Goal: Information Seeking & Learning: Find specific fact

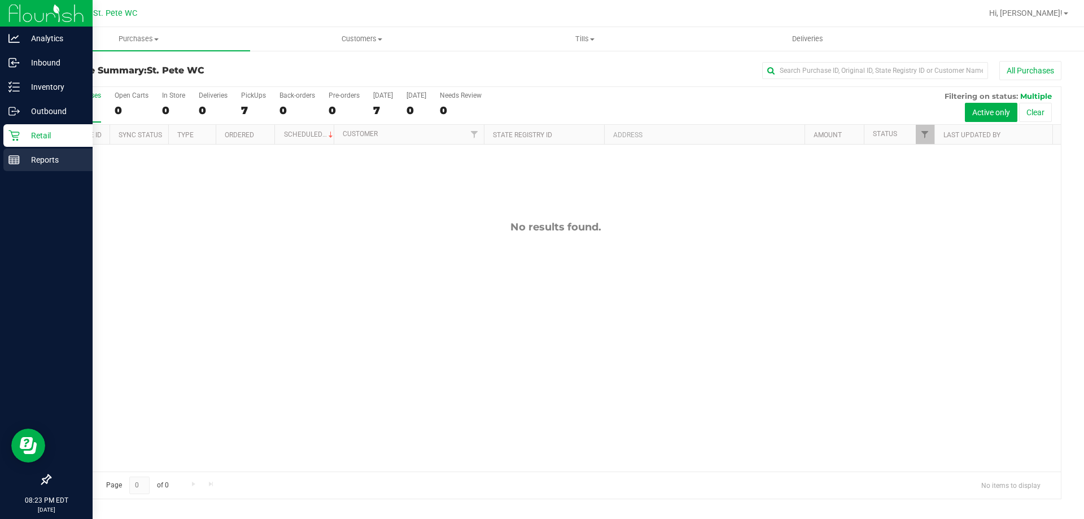
click at [14, 155] on icon at bounding box center [13, 159] width 11 height 11
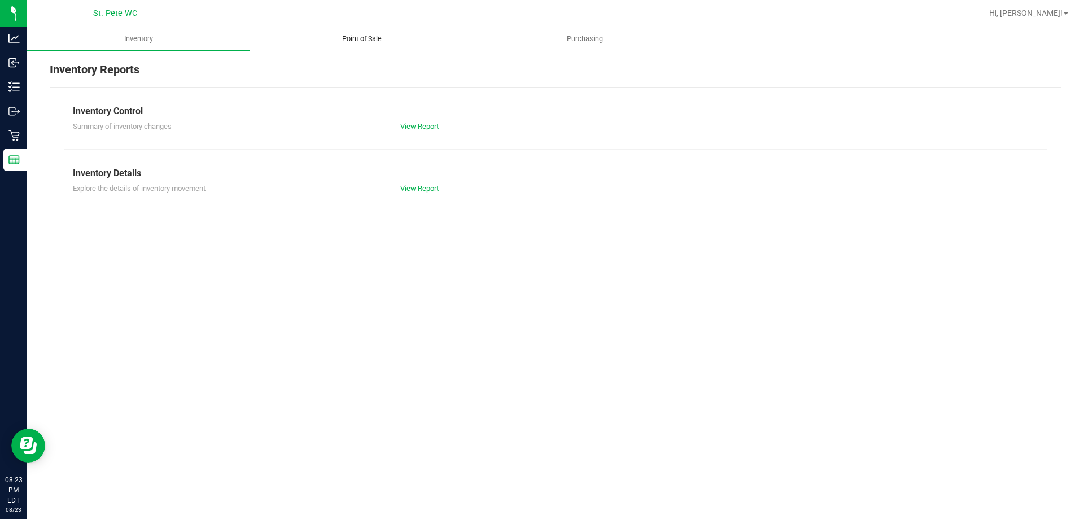
click at [353, 39] on span "Point of Sale" at bounding box center [362, 39] width 70 height 10
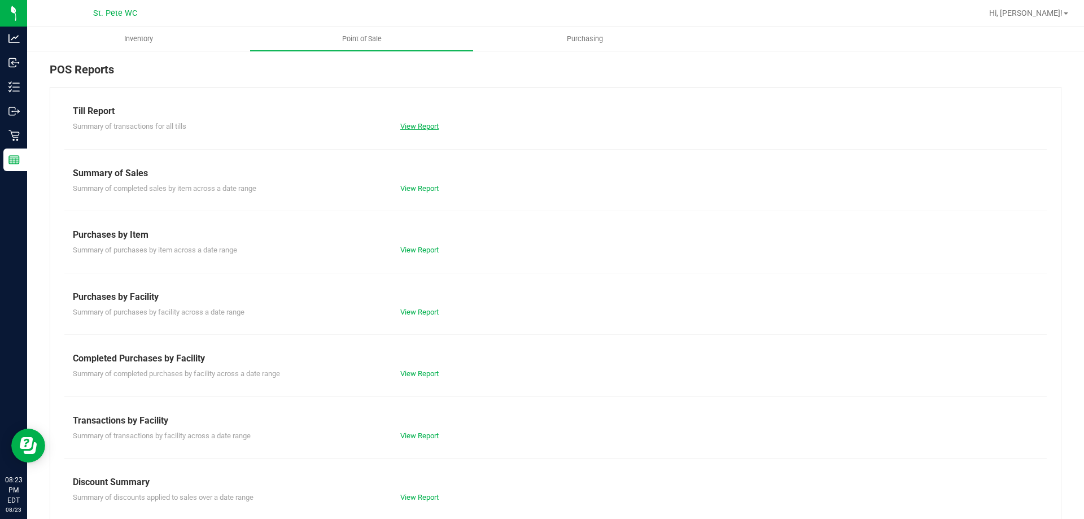
click at [406, 124] on link "View Report" at bounding box center [419, 126] width 38 height 8
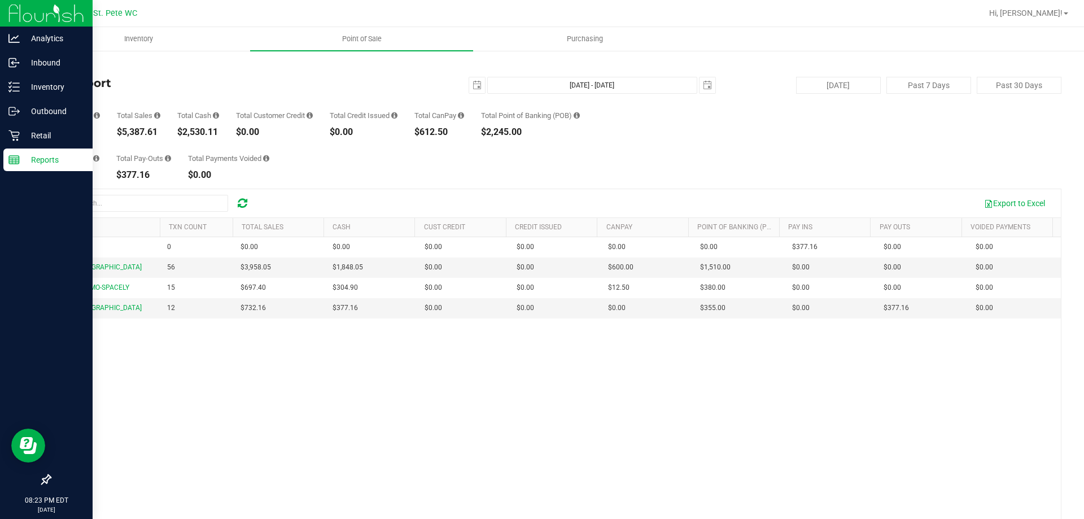
click at [14, 166] on div "Reports" at bounding box center [47, 159] width 89 height 23
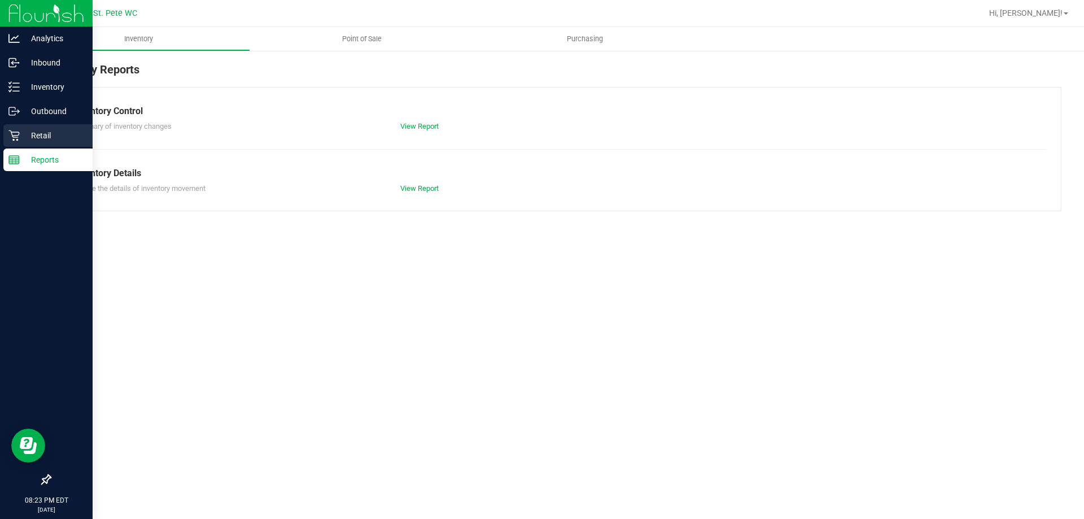
click at [1, 130] on link "Retail" at bounding box center [46, 136] width 93 height 24
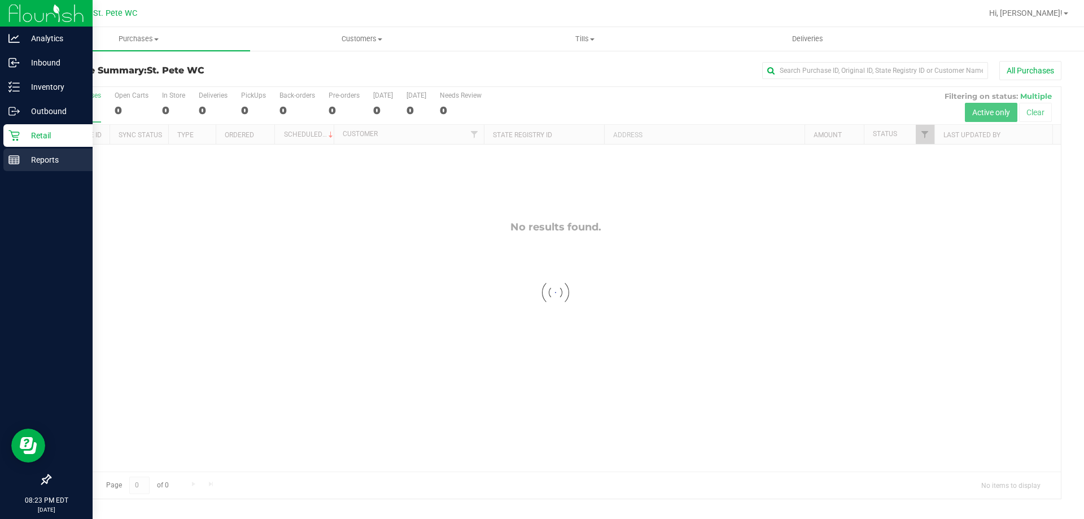
click at [3, 153] on div "Reports" at bounding box center [47, 159] width 89 height 23
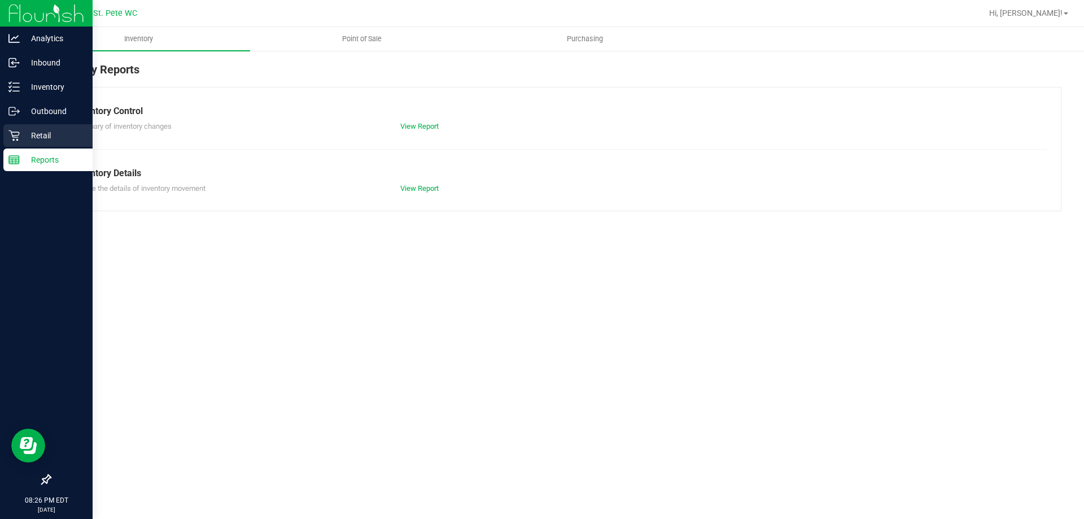
click at [64, 140] on p "Retail" at bounding box center [54, 136] width 68 height 14
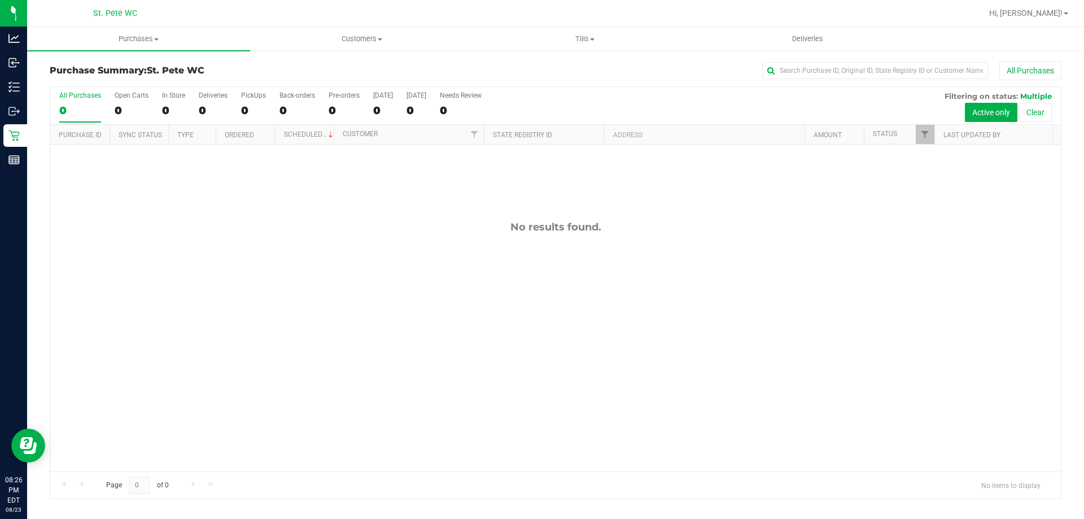
drag, startPoint x: 211, startPoint y: 78, endPoint x: 48, endPoint y: 70, distance: 163.3
click at [48, 69] on div "Purchase Summary: St. [PERSON_NAME] WC All Purchases All Purchases 0 Open Carts…" at bounding box center [555, 280] width 1057 height 461
click at [54, 63] on div "Purchase Summary: St. [PERSON_NAME] WC All Purchases" at bounding box center [555, 73] width 1011 height 25
click at [246, 72] on h3 "Purchase Summary: St. [PERSON_NAME] WC" at bounding box center [218, 70] width 337 height 10
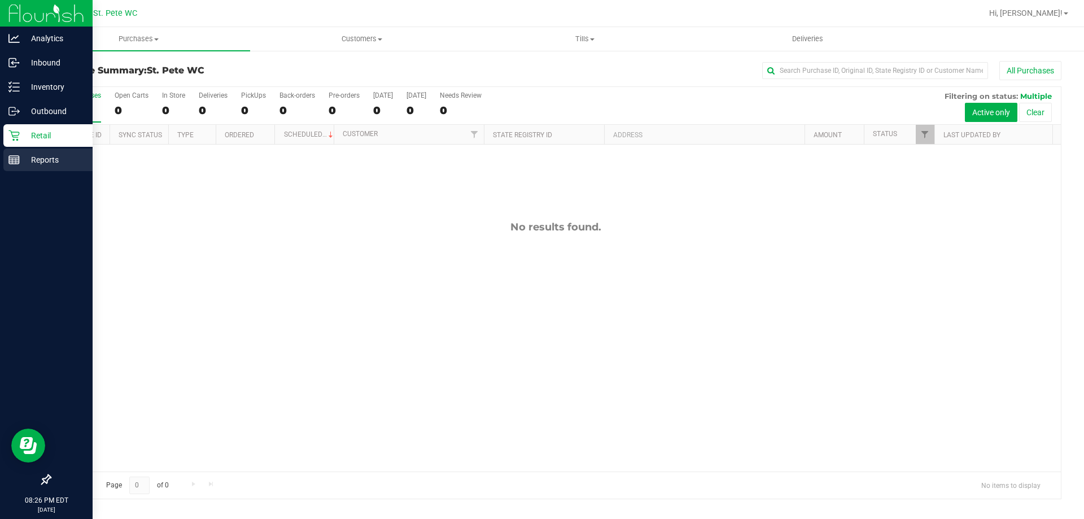
click at [44, 153] on p "Reports" at bounding box center [54, 160] width 68 height 14
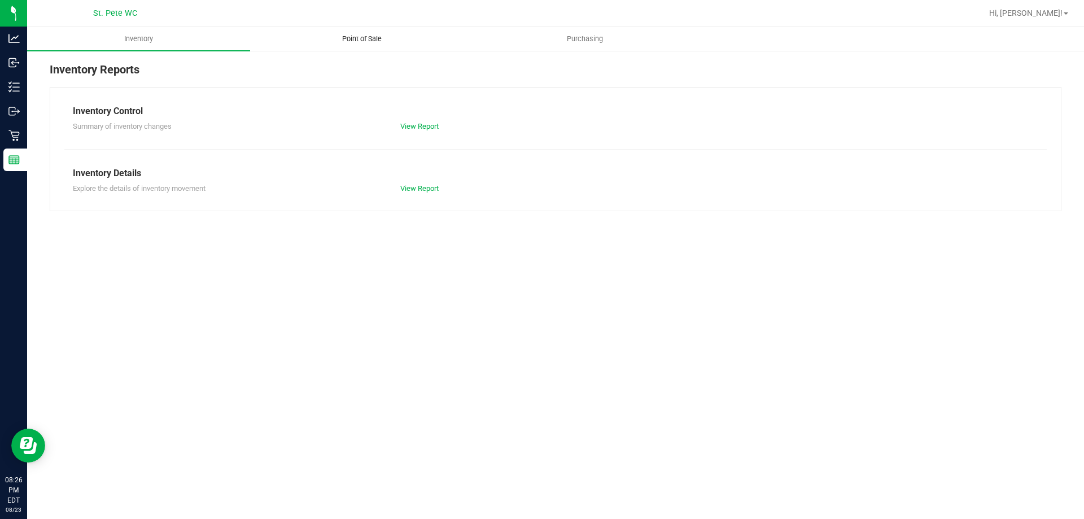
click at [337, 36] on span "Point of Sale" at bounding box center [362, 39] width 70 height 10
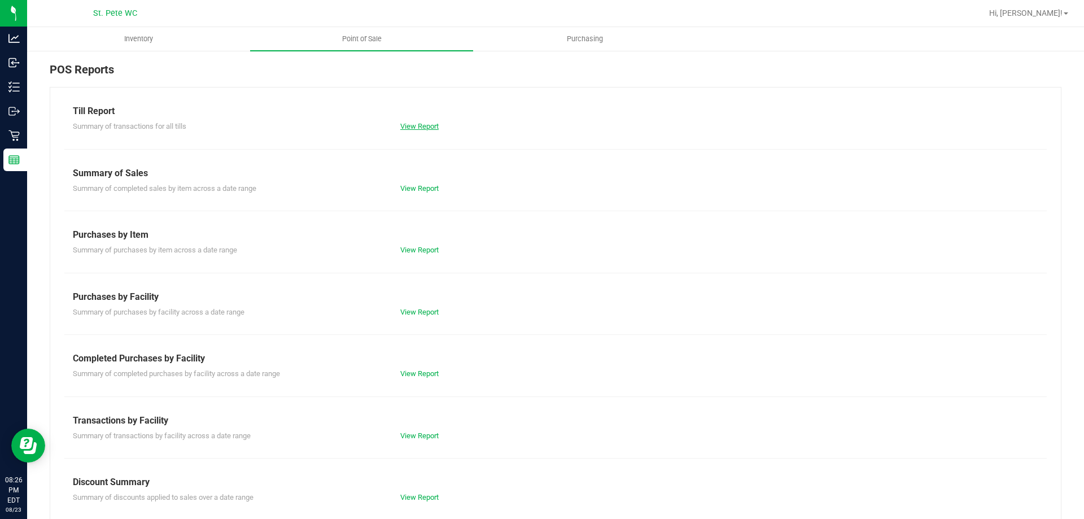
click at [415, 125] on link "View Report" at bounding box center [419, 126] width 38 height 8
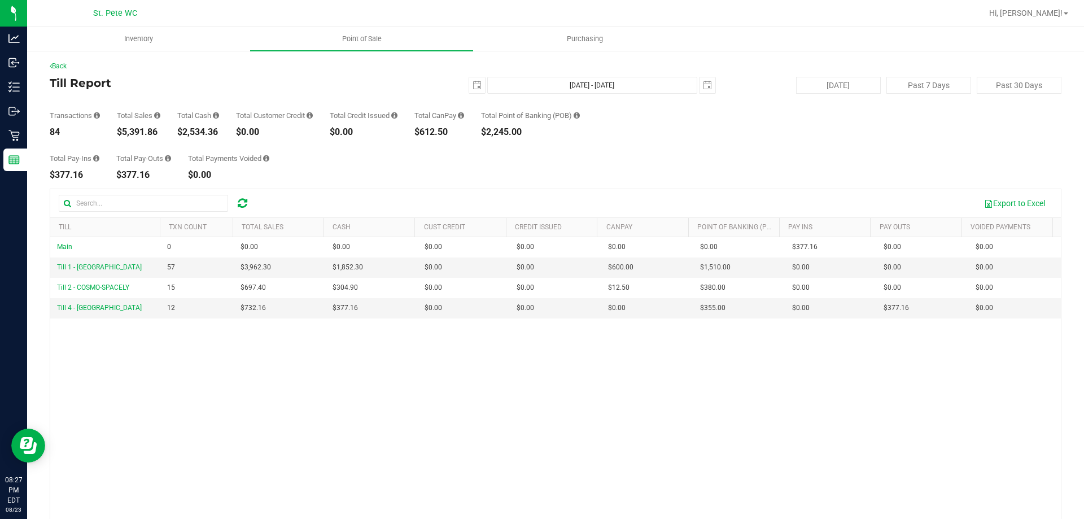
drag, startPoint x: 246, startPoint y: 178, endPoint x: 77, endPoint y: 118, distance: 179.1
click at [77, 118] on div "Back Till Report [DATE] [DATE] - [DATE] [DATE] [DATE] Past 7 Days Past 30 Days …" at bounding box center [555, 326] width 1011 height 531
click at [420, 157] on div "Total Pay-Ins $377.16 Total Pay-Outs $377.16 Total Payments Voided $0.00" at bounding box center [555, 158] width 1011 height 43
click at [589, 138] on div "Total Pay-Ins $377.16 Total Pay-Outs $377.16 Total Payments Voided $0.00" at bounding box center [555, 158] width 1011 height 43
click at [1014, 207] on button "Export to Excel" at bounding box center [1014, 203] width 76 height 19
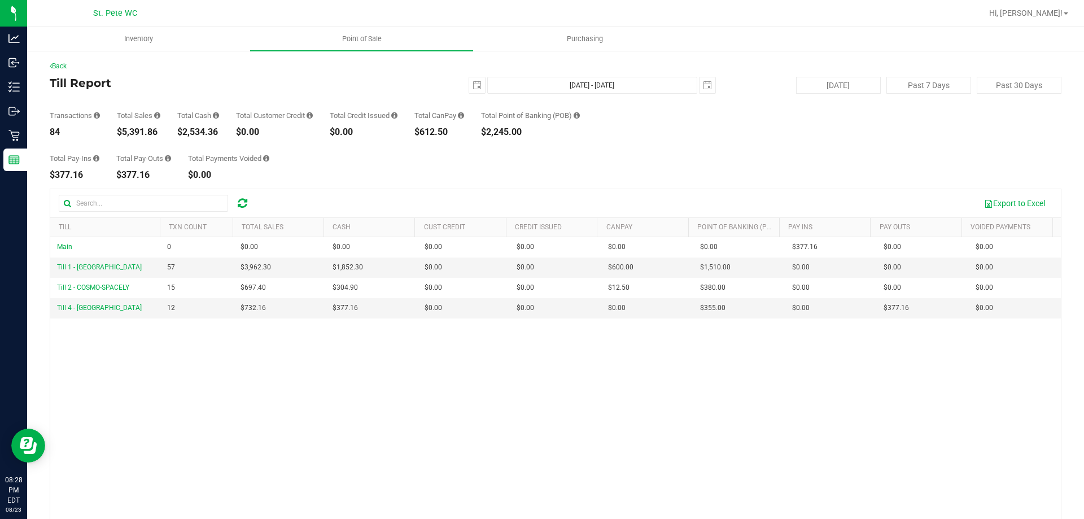
drag, startPoint x: 159, startPoint y: 134, endPoint x: 117, endPoint y: 132, distance: 42.4
click at [117, 132] on div "$5,391.86" at bounding box center [138, 132] width 43 height 9
copy div "$5,391.86"
click at [470, 80] on span "select" at bounding box center [477, 85] width 16 height 16
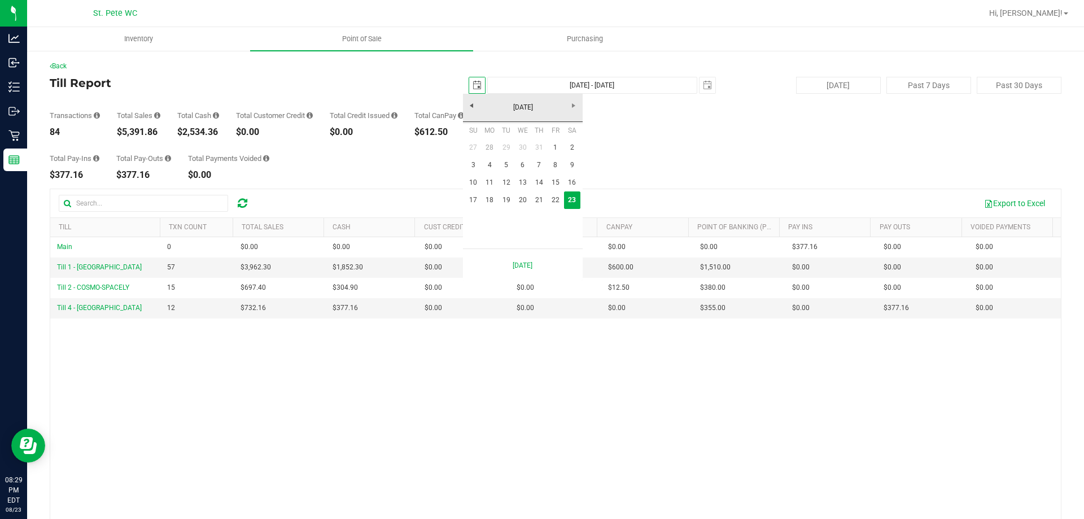
scroll to position [0, 28]
click at [493, 199] on link "18" at bounding box center [489, 199] width 16 height 17
type input "[DATE]"
type input "[DATE] - [DATE]"
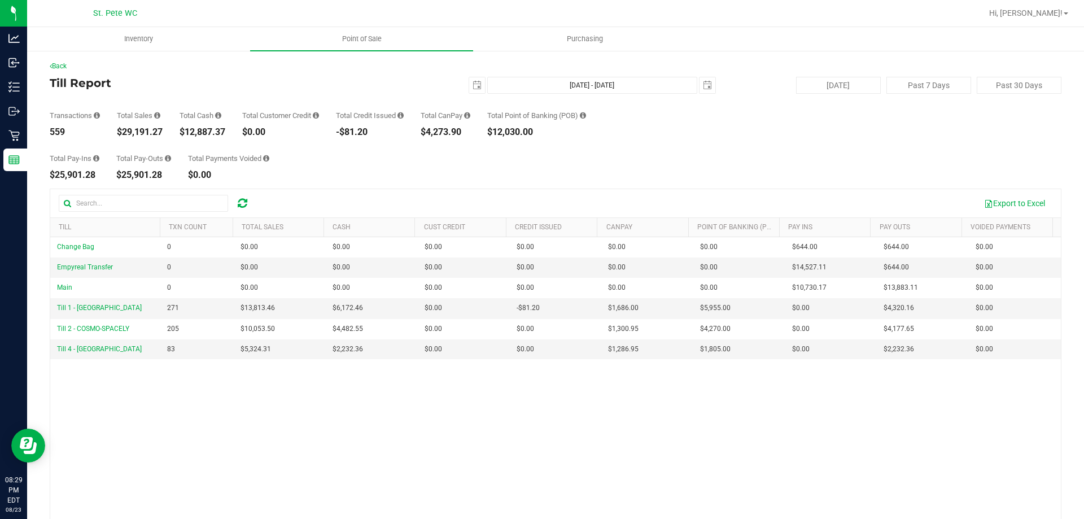
drag, startPoint x: 163, startPoint y: 131, endPoint x: 120, endPoint y: 130, distance: 42.9
click at [120, 130] on div "$29,191.27" at bounding box center [140, 132] width 46 height 9
copy div "29,191.27"
click at [472, 85] on span "select" at bounding box center [476, 85] width 9 height 9
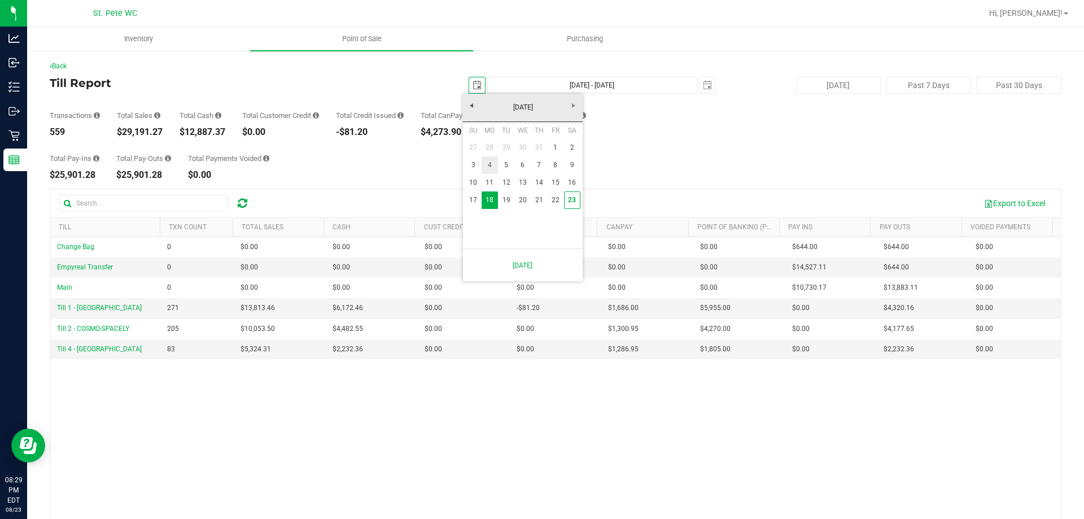
click at [483, 161] on link "4" at bounding box center [489, 164] width 16 height 17
type input "[DATE]"
type input "[DATE] - [DATE]"
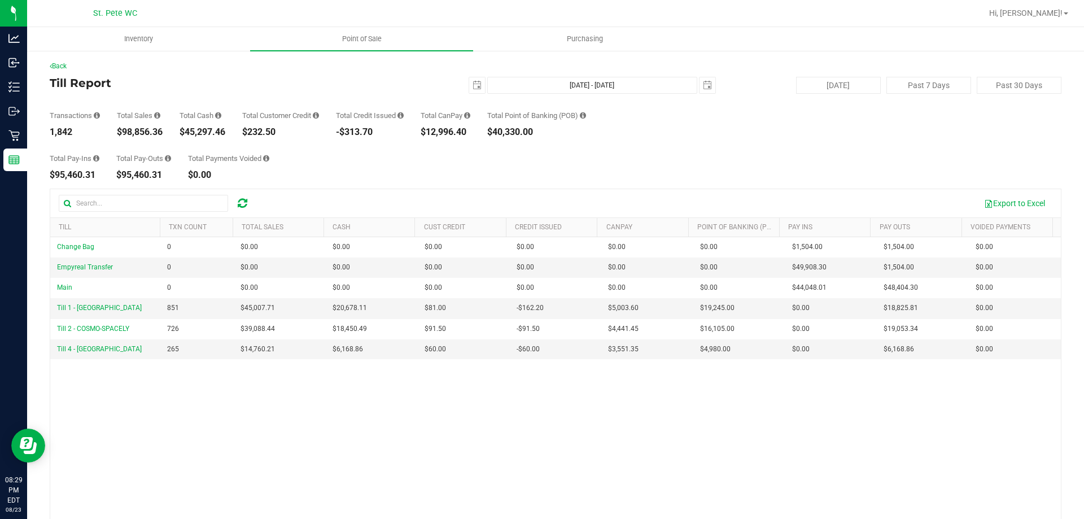
drag, startPoint x: 166, startPoint y: 131, endPoint x: 122, endPoint y: 130, distance: 44.0
click at [122, 130] on div "Transactions 1,842 Total Sales $98,856.36 Total Cash $45,297.46 Total Customer …" at bounding box center [555, 115] width 1011 height 43
copy div "98,856.36"
click at [469, 82] on span "select" at bounding box center [477, 85] width 16 height 16
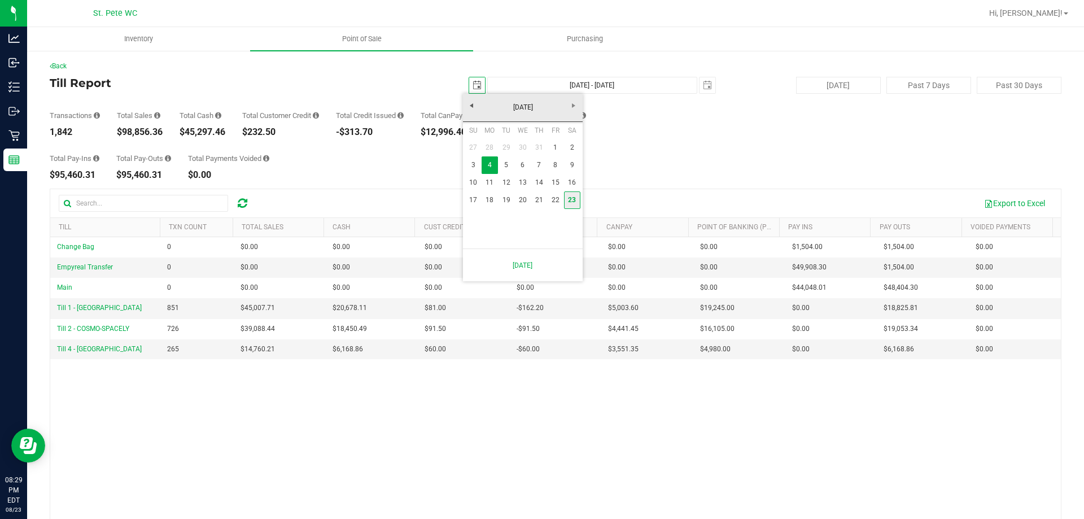
click at [575, 200] on link "23" at bounding box center [572, 199] width 16 height 17
type input "[DATE]"
type input "[DATE] - [DATE]"
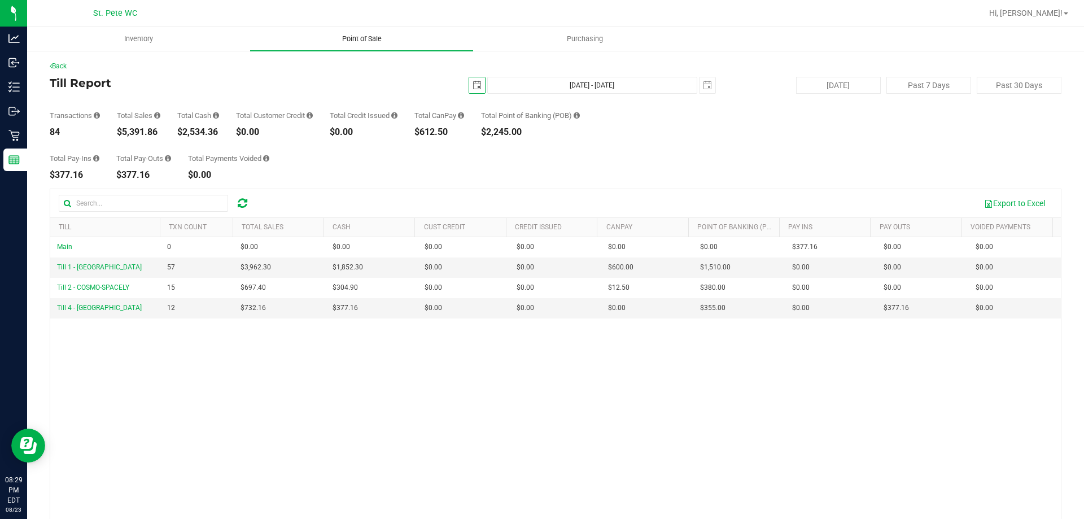
click at [358, 40] on span "Point of Sale" at bounding box center [362, 39] width 70 height 10
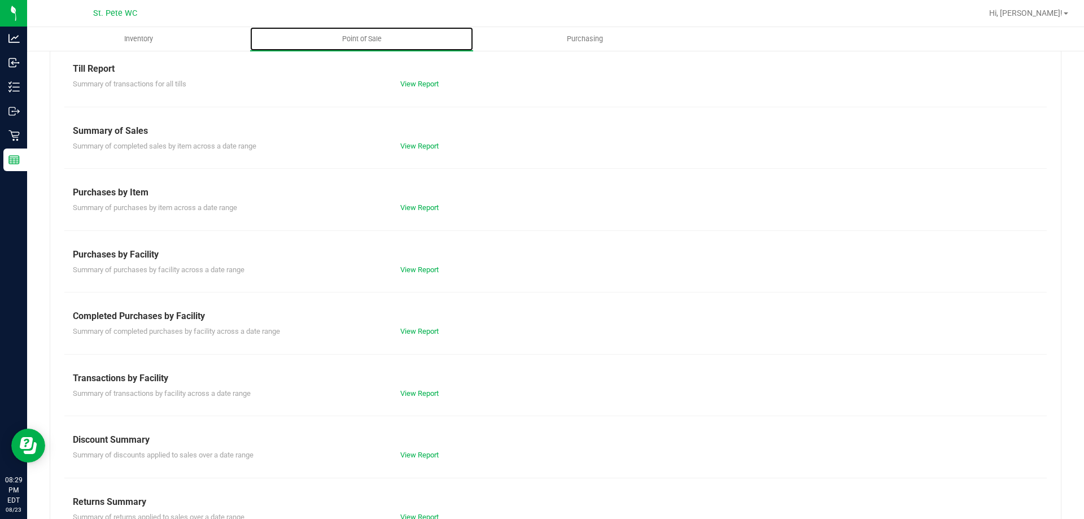
scroll to position [75, 0]
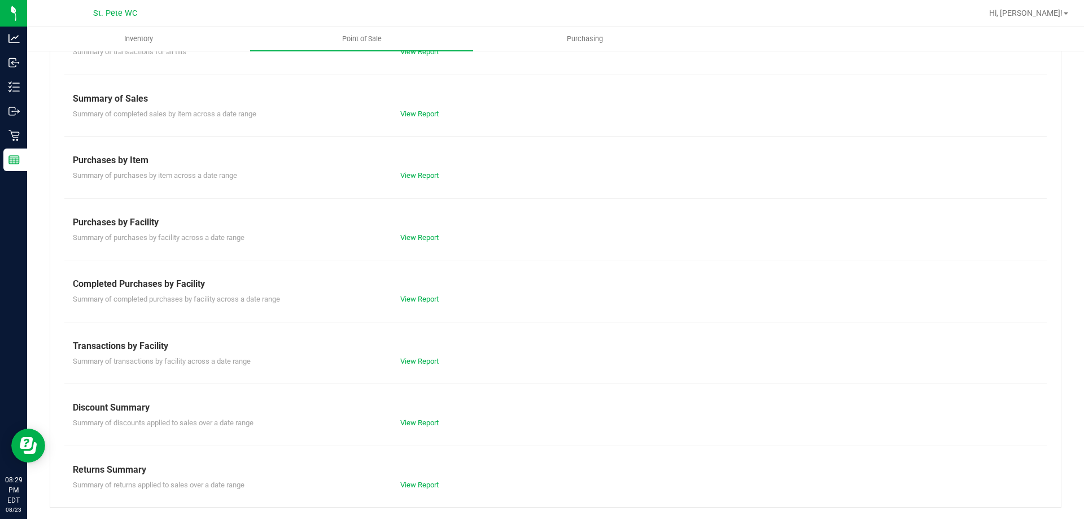
click at [429, 417] on div "Summary of discounts applied to sales over a date range View Report" at bounding box center [555, 421] width 982 height 14
click at [428, 419] on link "View Report" at bounding box center [419, 422] width 38 height 8
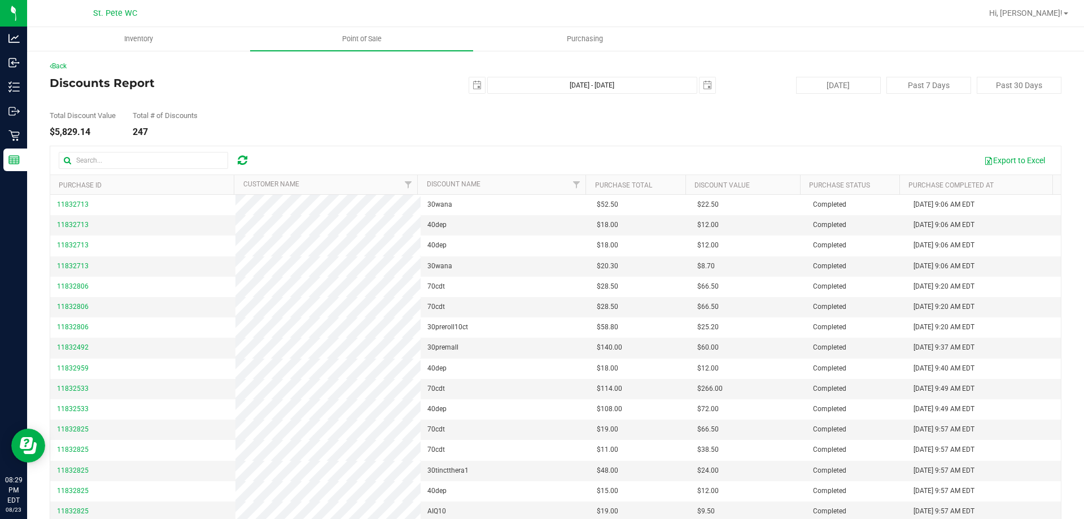
drag, startPoint x: 95, startPoint y: 130, endPoint x: 62, endPoint y: 132, distance: 33.9
click at [53, 129] on div "$5,829.14" at bounding box center [83, 132] width 66 height 9
copy div "5,829.14"
